Goal: Task Accomplishment & Management: Manage account settings

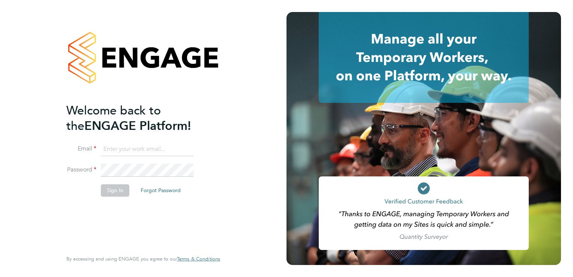
type input "[EMAIL_ADDRESS][DOMAIN_NAME]"
click at [214, 188] on div "Welcome back to the ENGAGE Platform! Email [EMAIL_ADDRESS][DOMAIN_NAME] Passwor…" at bounding box center [143, 137] width 154 height 250
click at [124, 181] on li "Password" at bounding box center [139, 174] width 146 height 21
click at [123, 188] on button "Sign In" at bounding box center [115, 190] width 29 height 12
